Goal: Find specific page/section

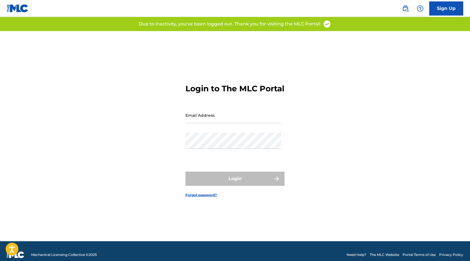
click at [227, 123] on input "Email Address" at bounding box center [233, 115] width 96 height 16
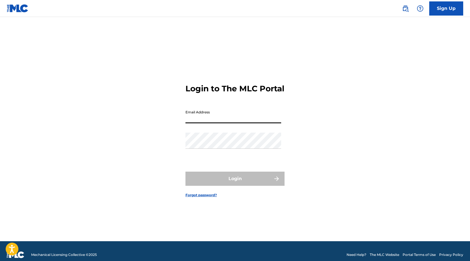
type input "[PERSON_NAME][EMAIL_ADDRESS][PERSON_NAME][DOMAIN_NAME]"
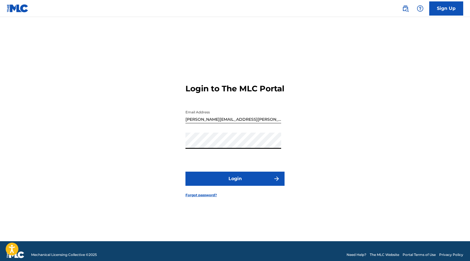
click at [185, 172] on button "Login" at bounding box center [234, 179] width 99 height 14
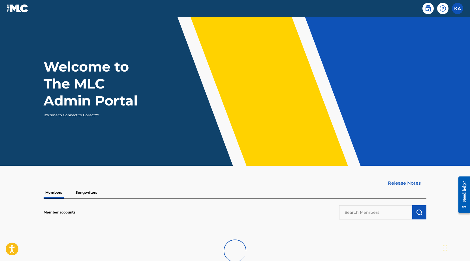
click at [356, 212] on input "text" at bounding box center [375, 212] width 73 height 14
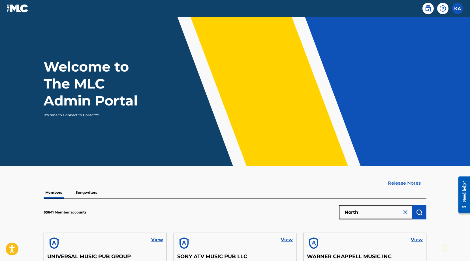
type input "North"
click at [420, 212] on img "submit" at bounding box center [418, 212] width 7 height 7
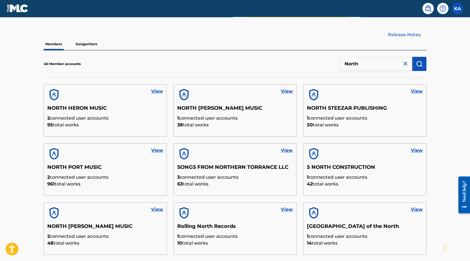
scroll to position [198, 0]
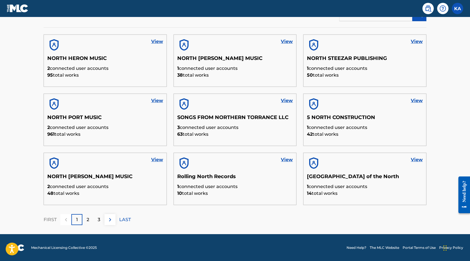
click at [86, 218] on div "2" at bounding box center [87, 219] width 11 height 11
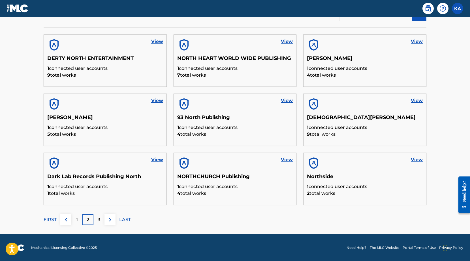
click at [79, 219] on div "1" at bounding box center [76, 219] width 11 height 11
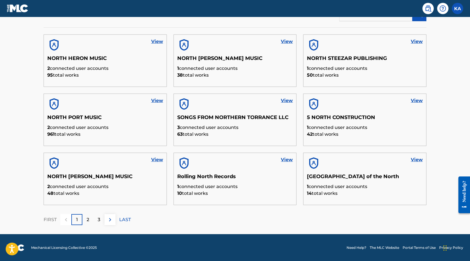
scroll to position [197, 0]
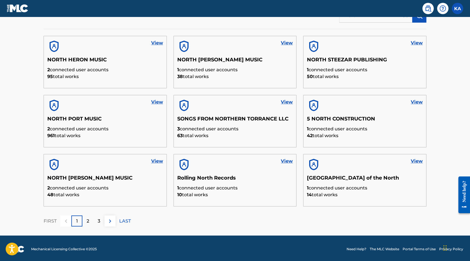
click at [157, 160] on link "View" at bounding box center [157, 161] width 12 height 7
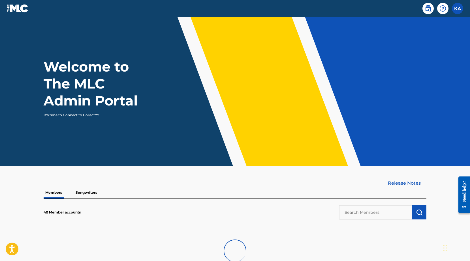
scroll to position [197, 0]
